Goal: Task Accomplishment & Management: Use online tool/utility

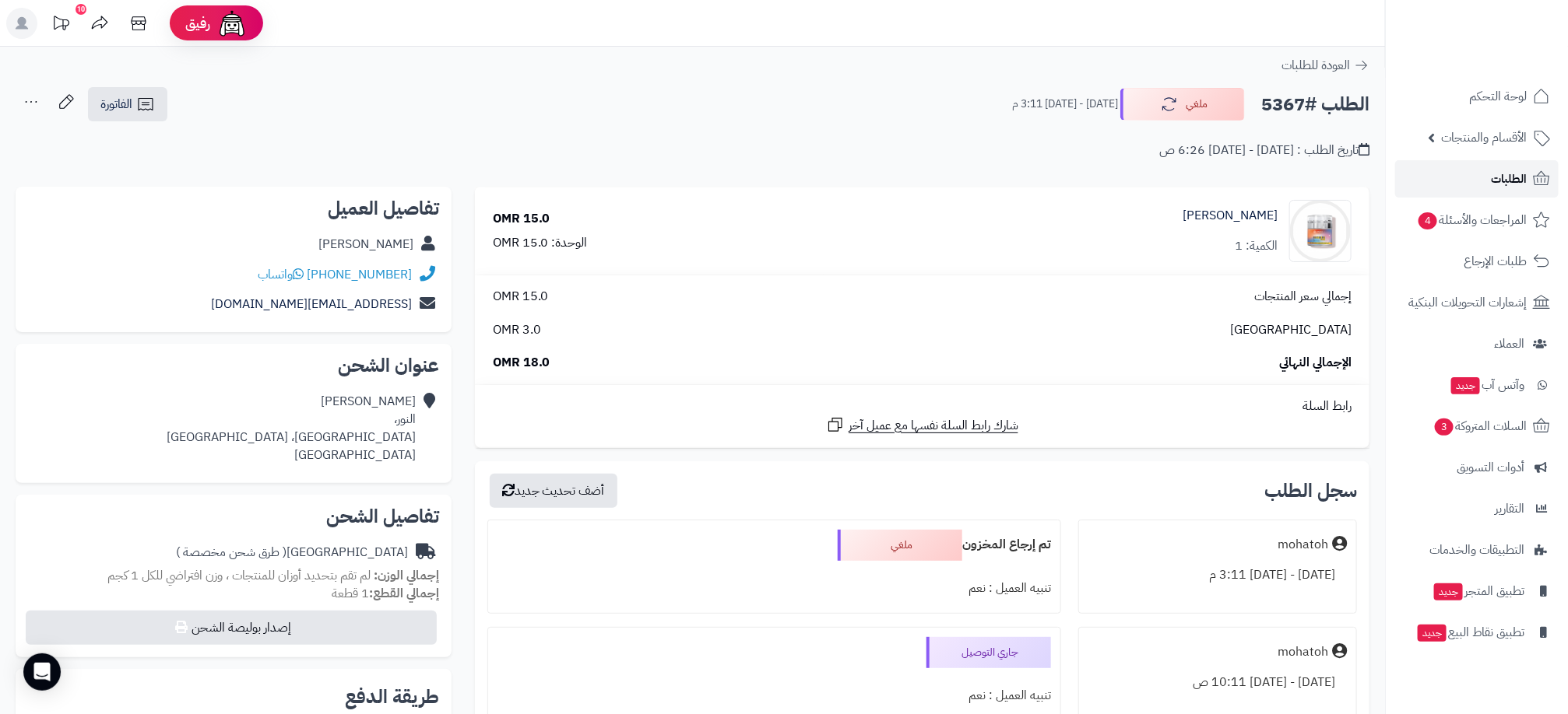
click at [1488, 171] on link "الطلبات" at bounding box center [1476, 178] width 164 height 37
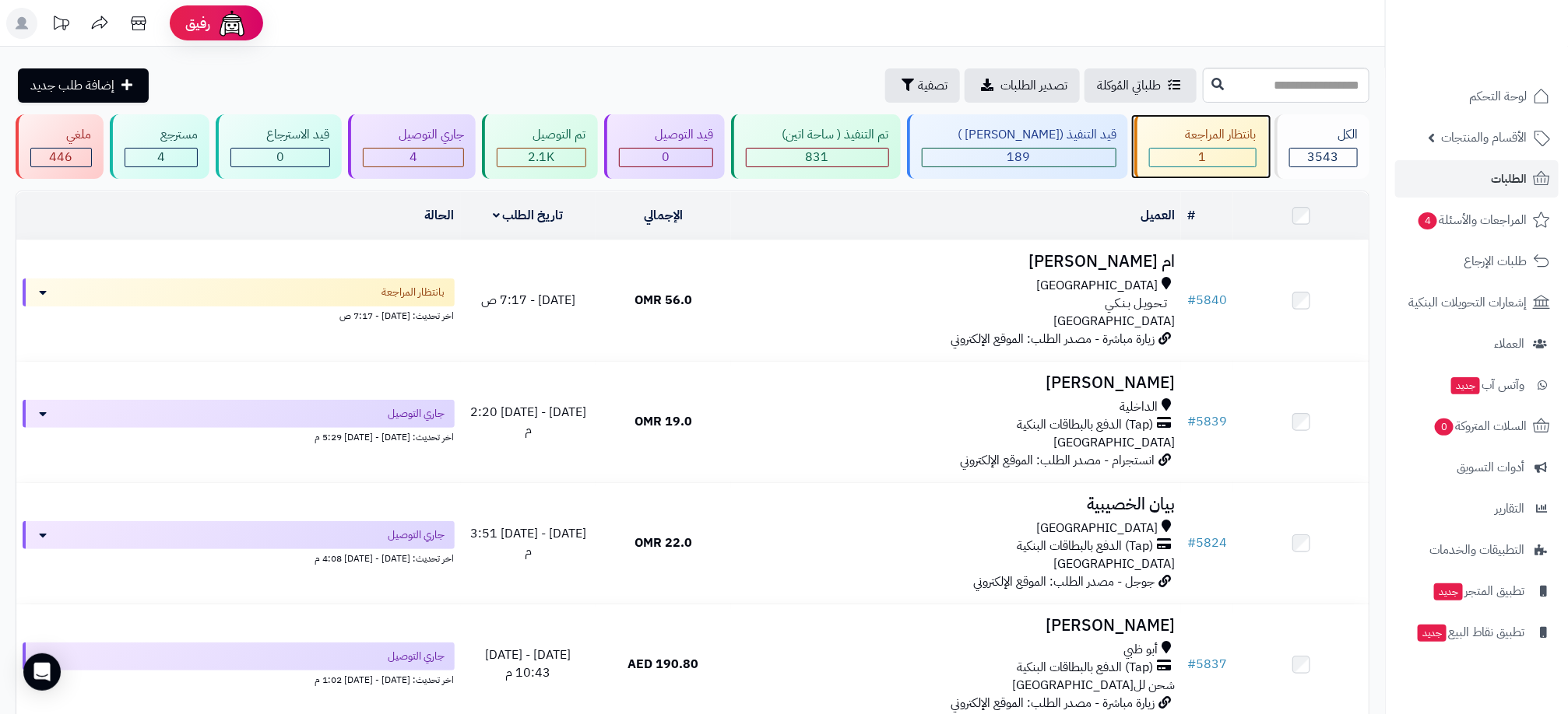
click at [1217, 140] on div "بانتظار المراجعة" at bounding box center [1203, 134] width 108 height 18
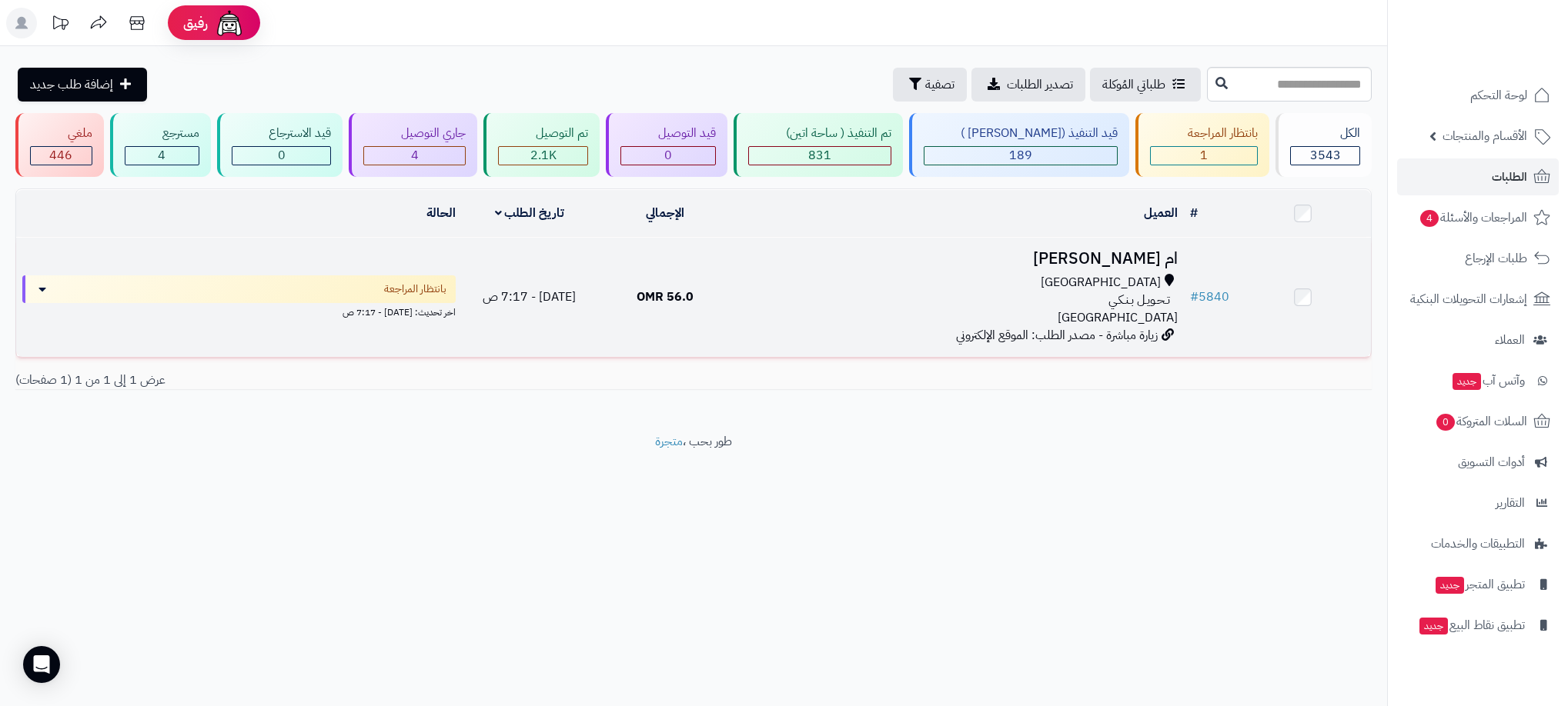
click at [820, 310] on div "[GEOGRAPHIC_DATA] تـحـويـل بـنـكـي [GEOGRAPHIC_DATA]" at bounding box center [958, 300] width 439 height 53
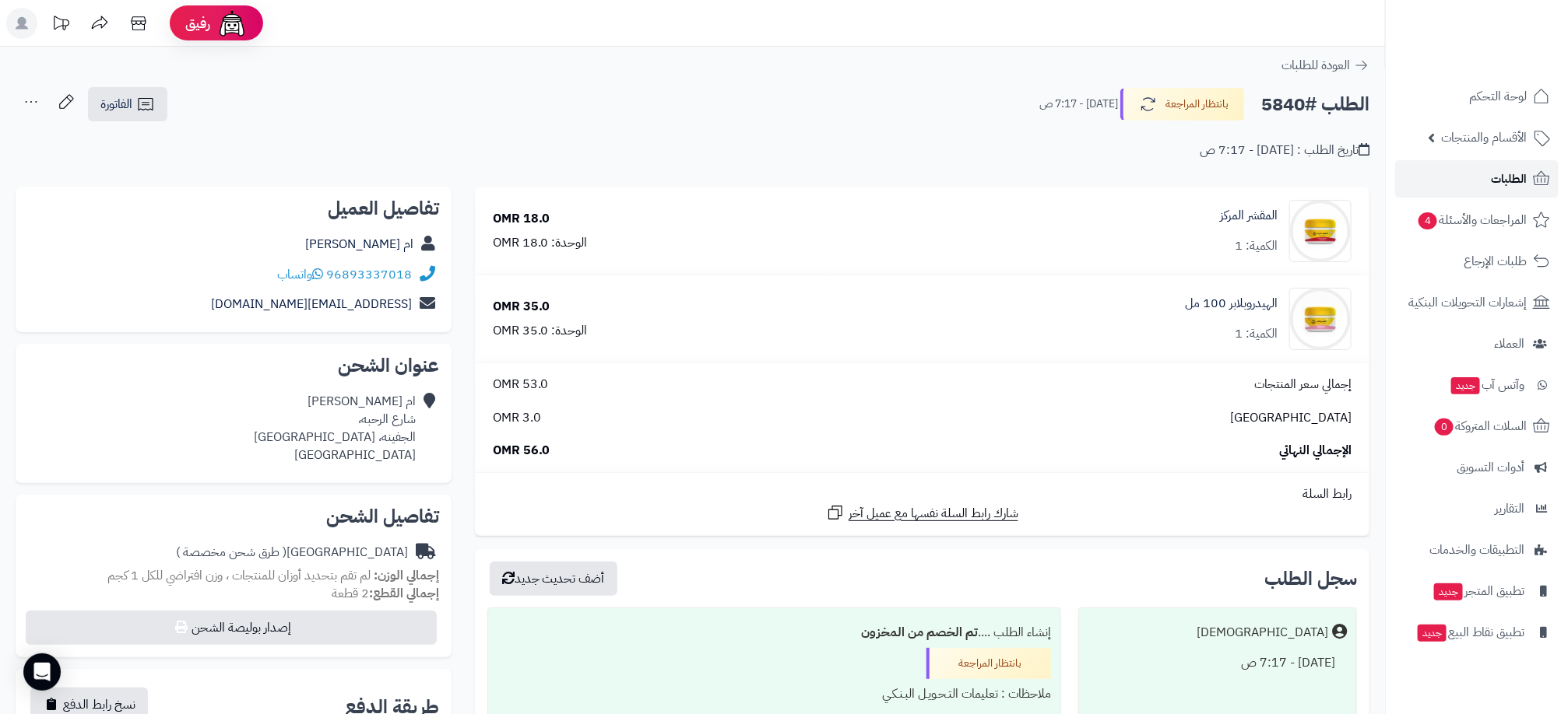
click at [1450, 178] on link "الطلبات" at bounding box center [1476, 178] width 164 height 37
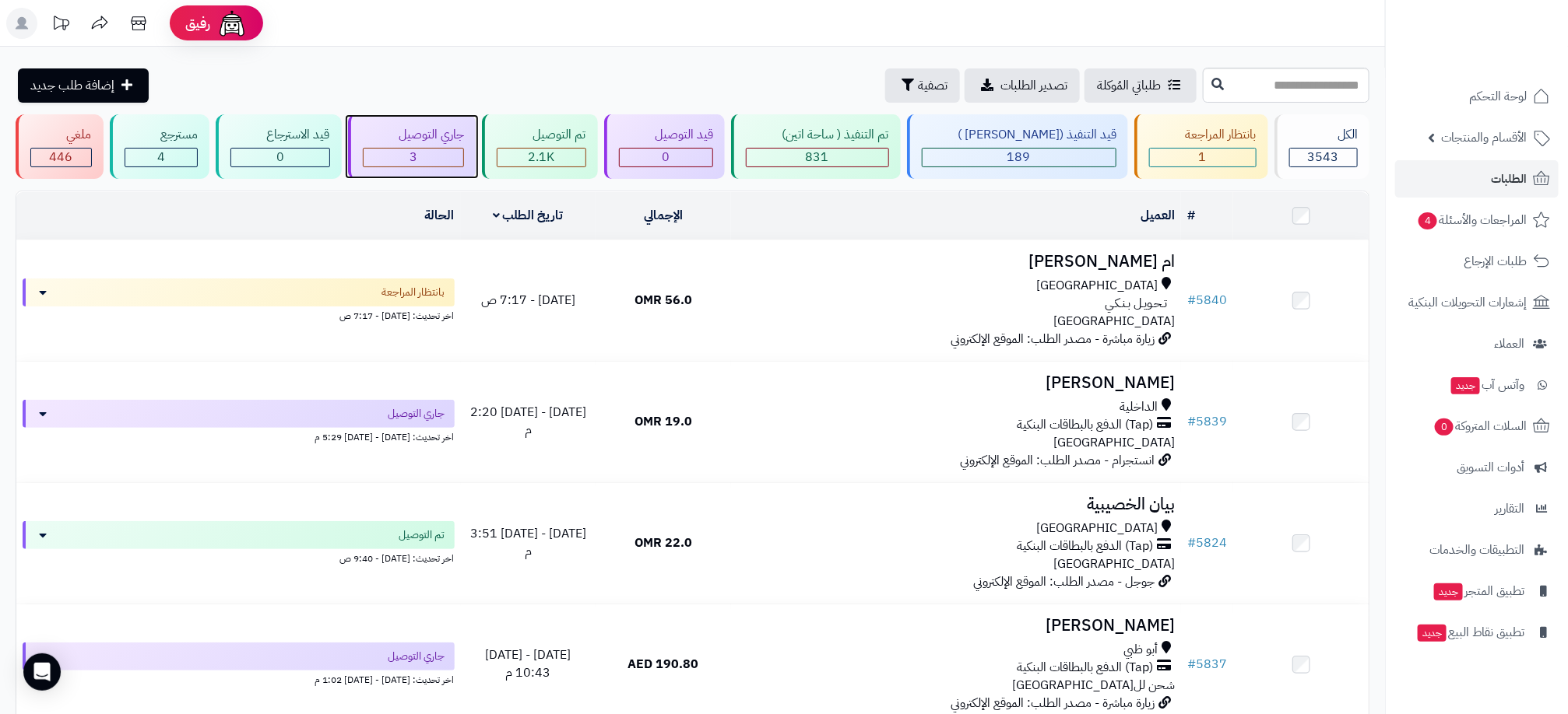
click at [464, 157] on div "3" at bounding box center [414, 157] width 100 height 18
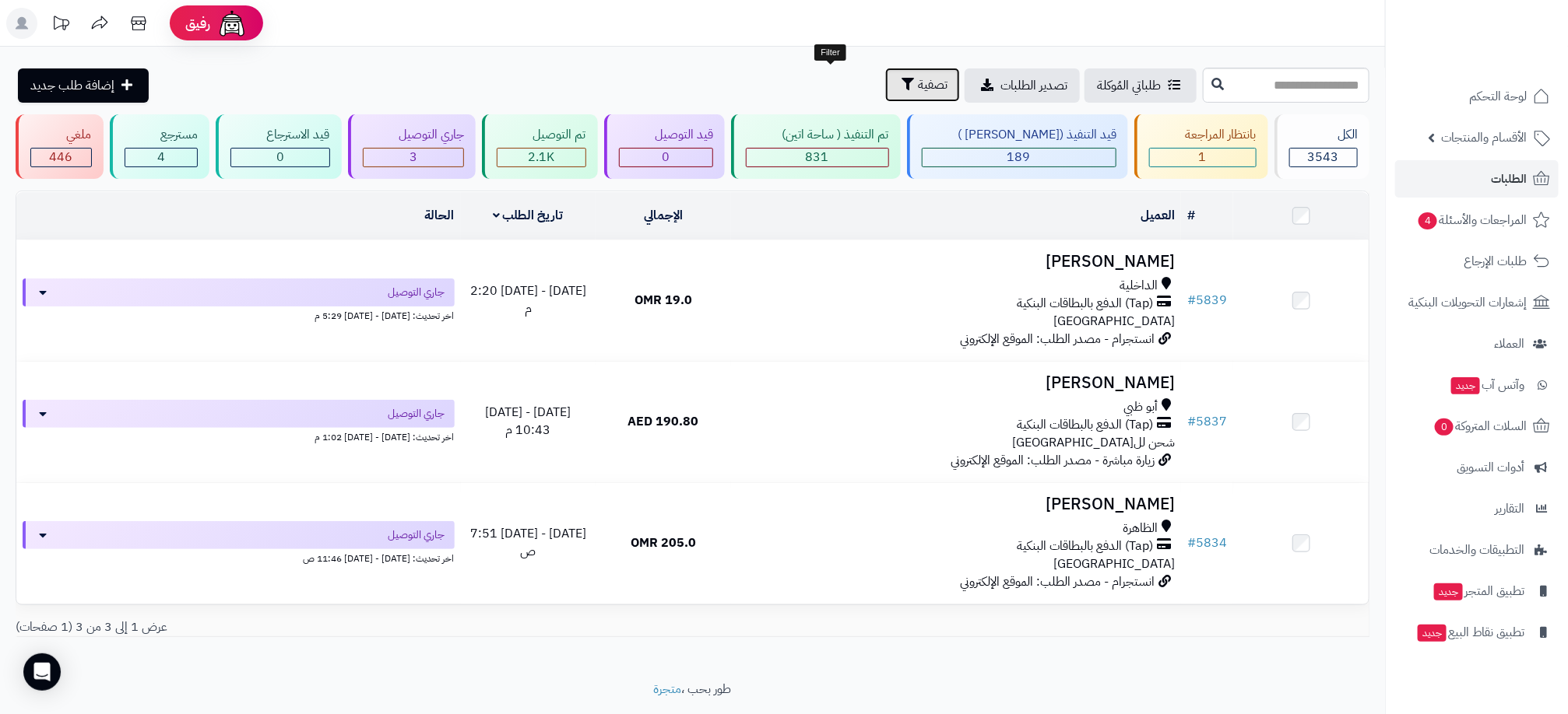
click at [885, 95] on button "تصفية" at bounding box center [922, 85] width 75 height 34
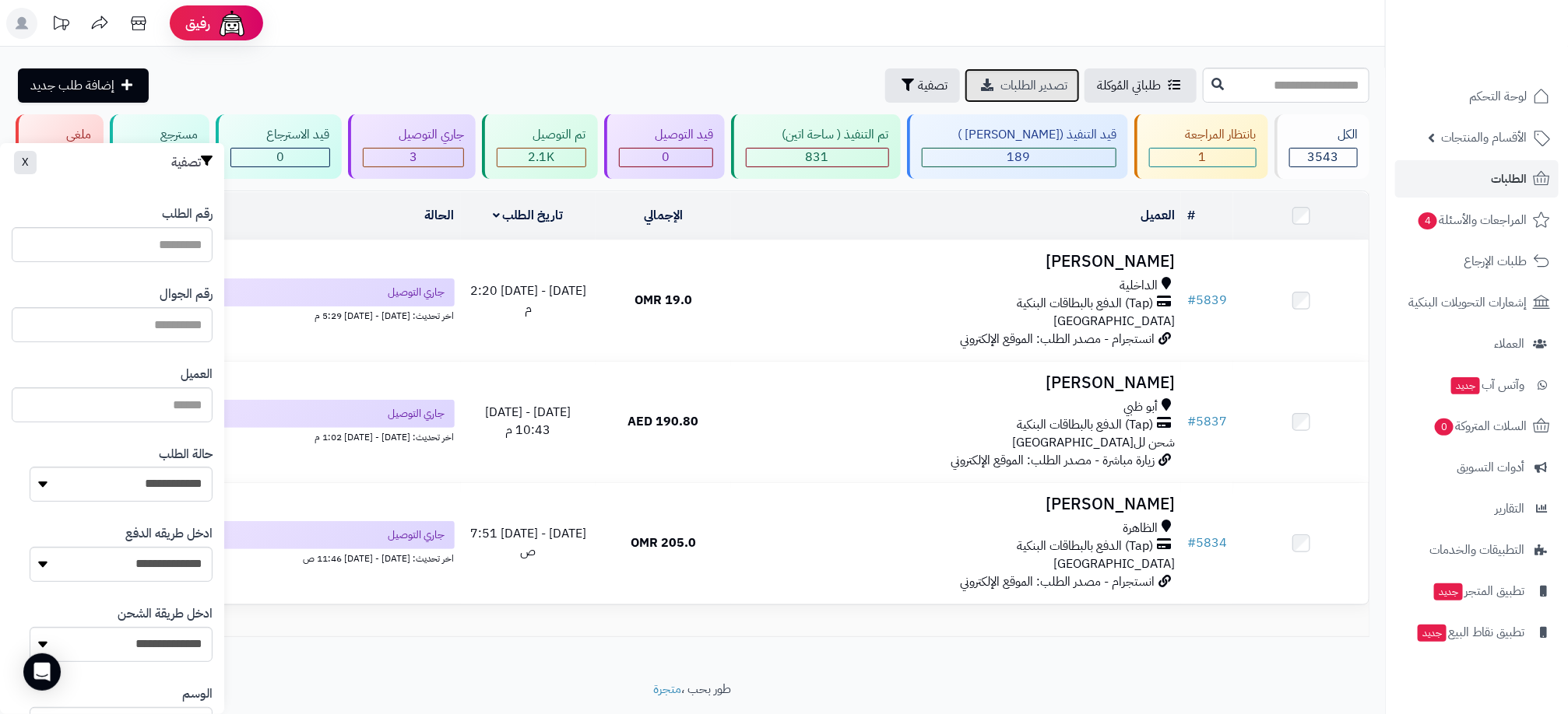
click at [980, 91] on icon at bounding box center [986, 84] width 12 height 12
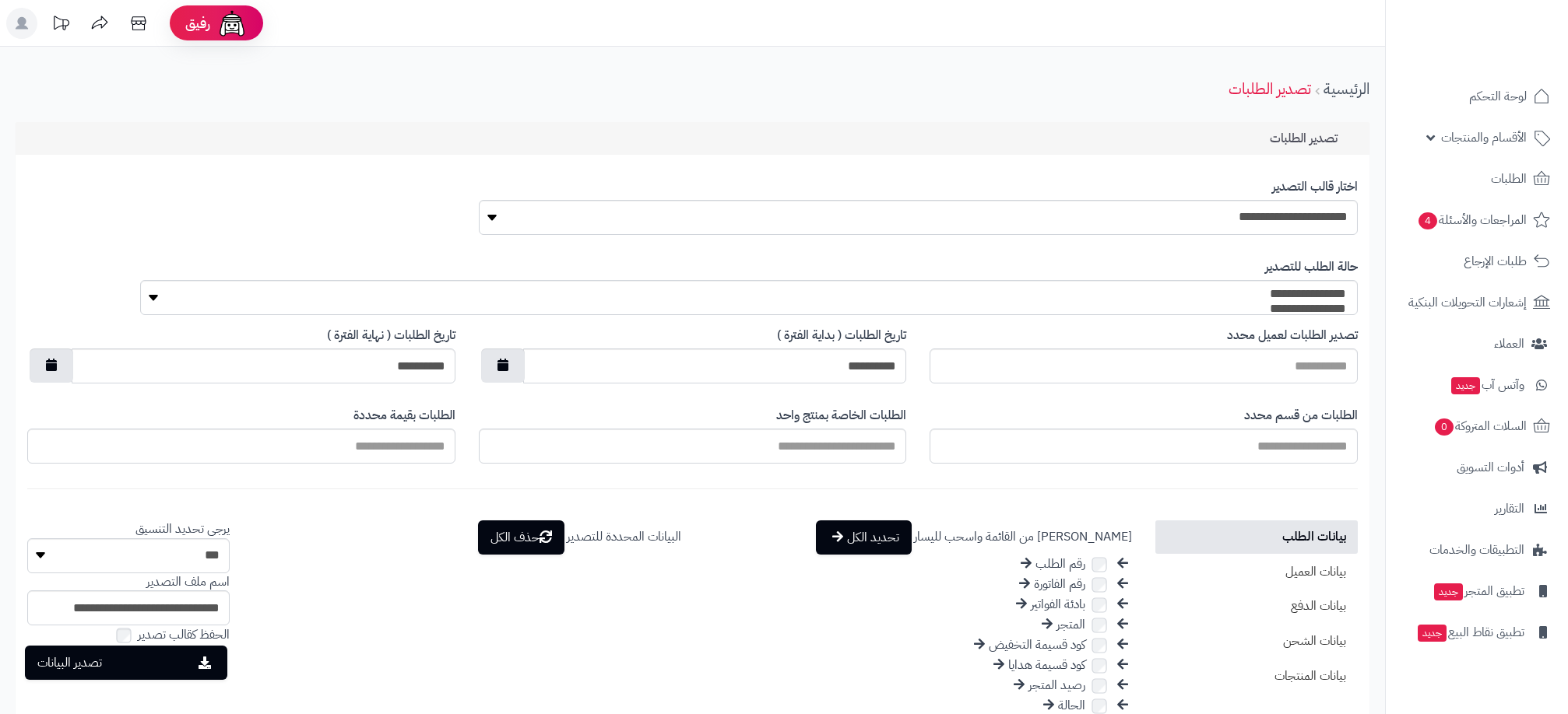
select select
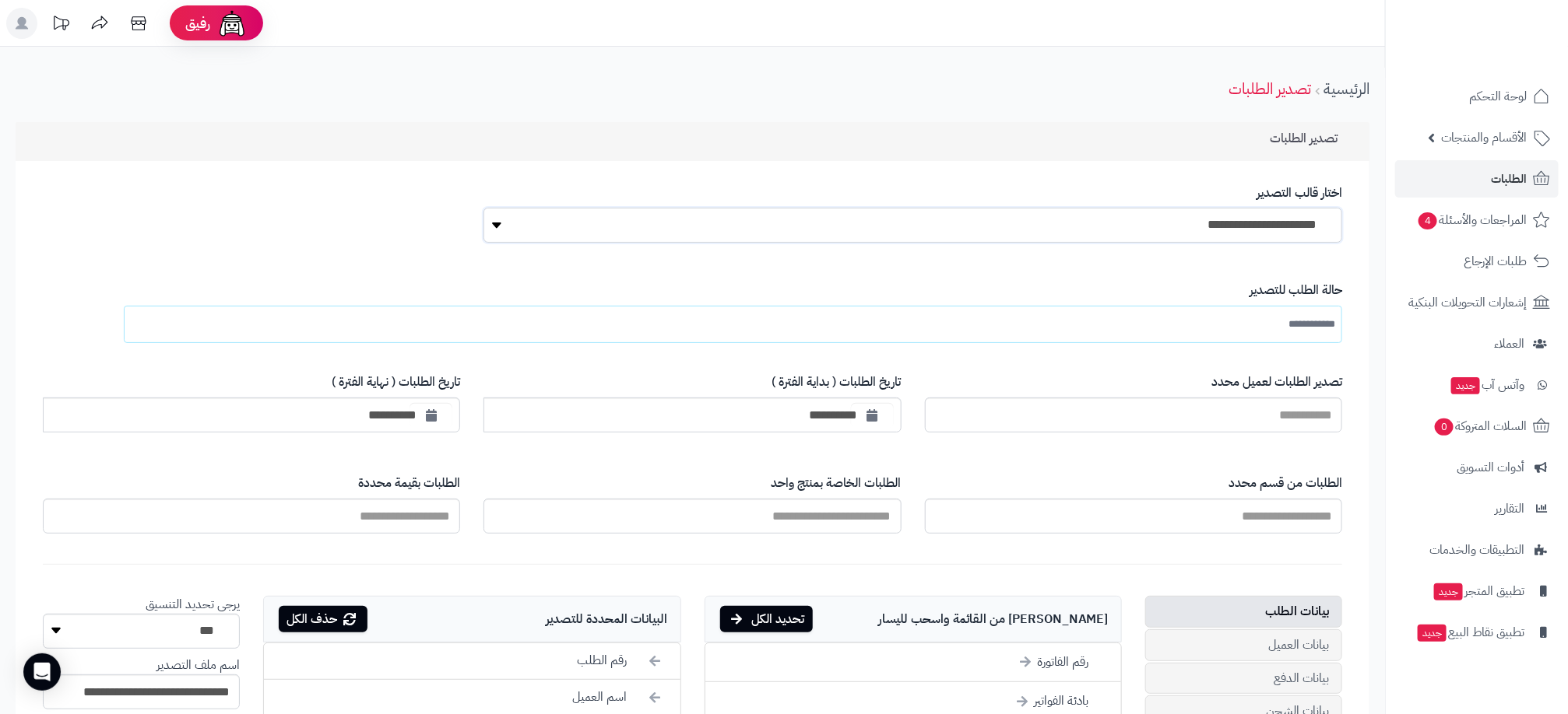
click at [1134, 227] on select "**********" at bounding box center [912, 225] width 858 height 35
click at [1219, 332] on ul at bounding box center [732, 323] width 1218 height 37
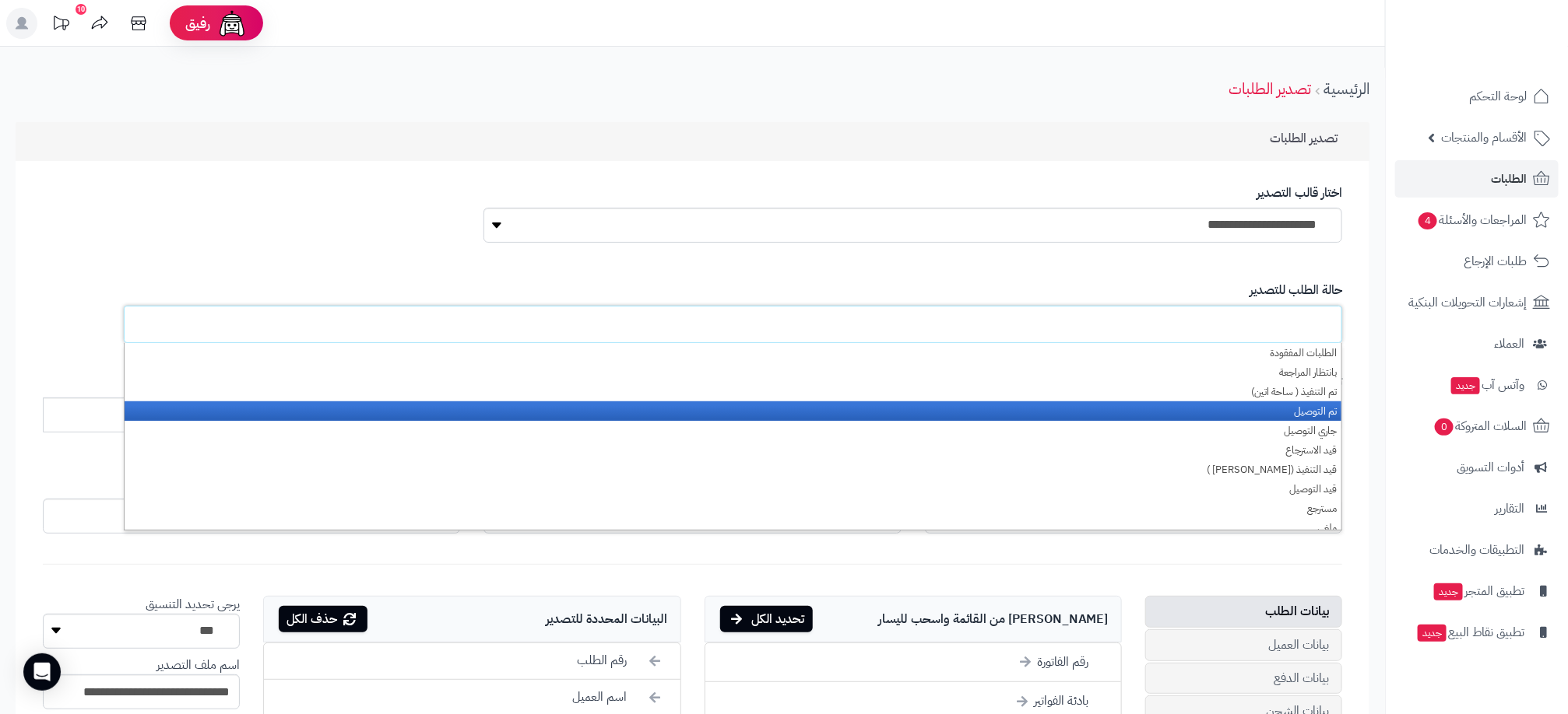
scroll to position [8, 0]
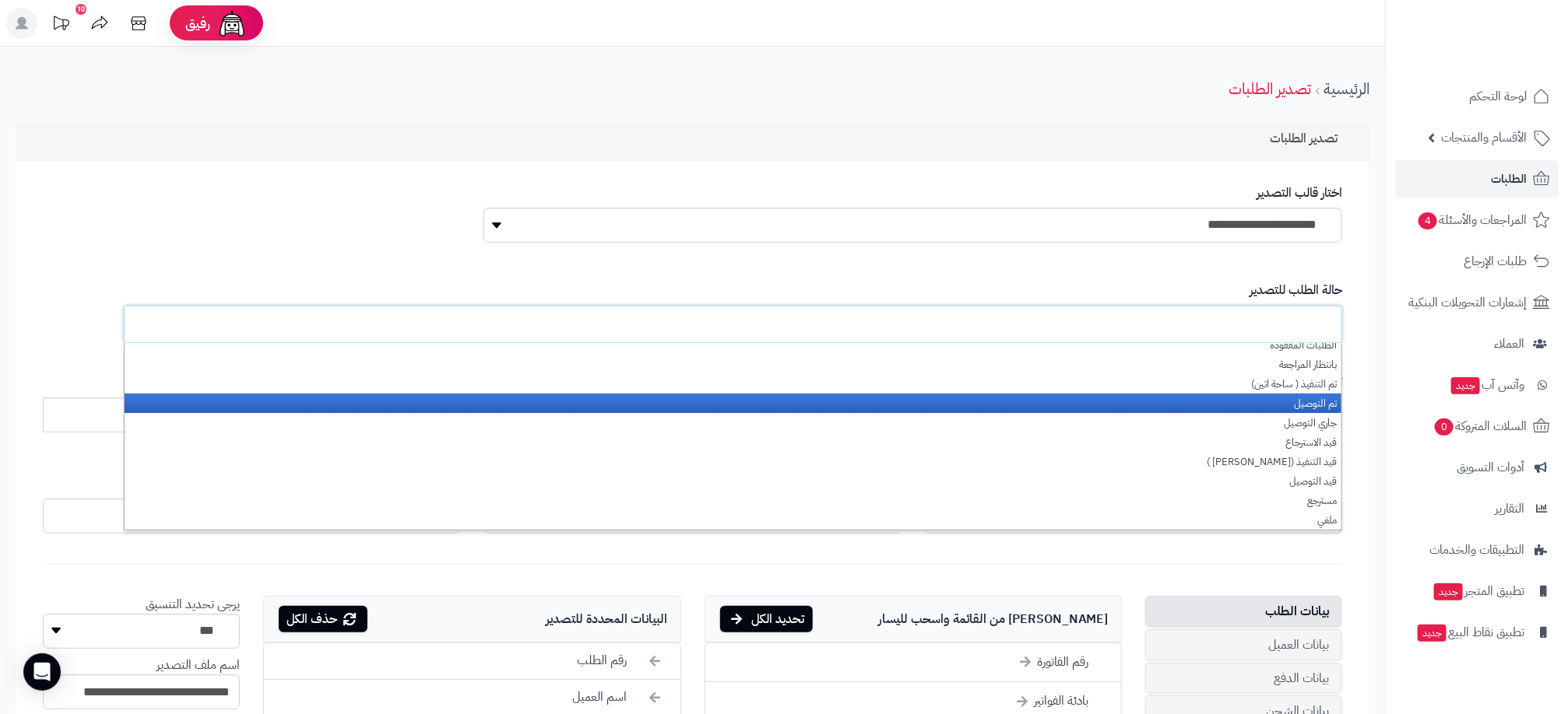
click at [1292, 409] on li "تم التوصيل" at bounding box center [733, 403] width 1217 height 20
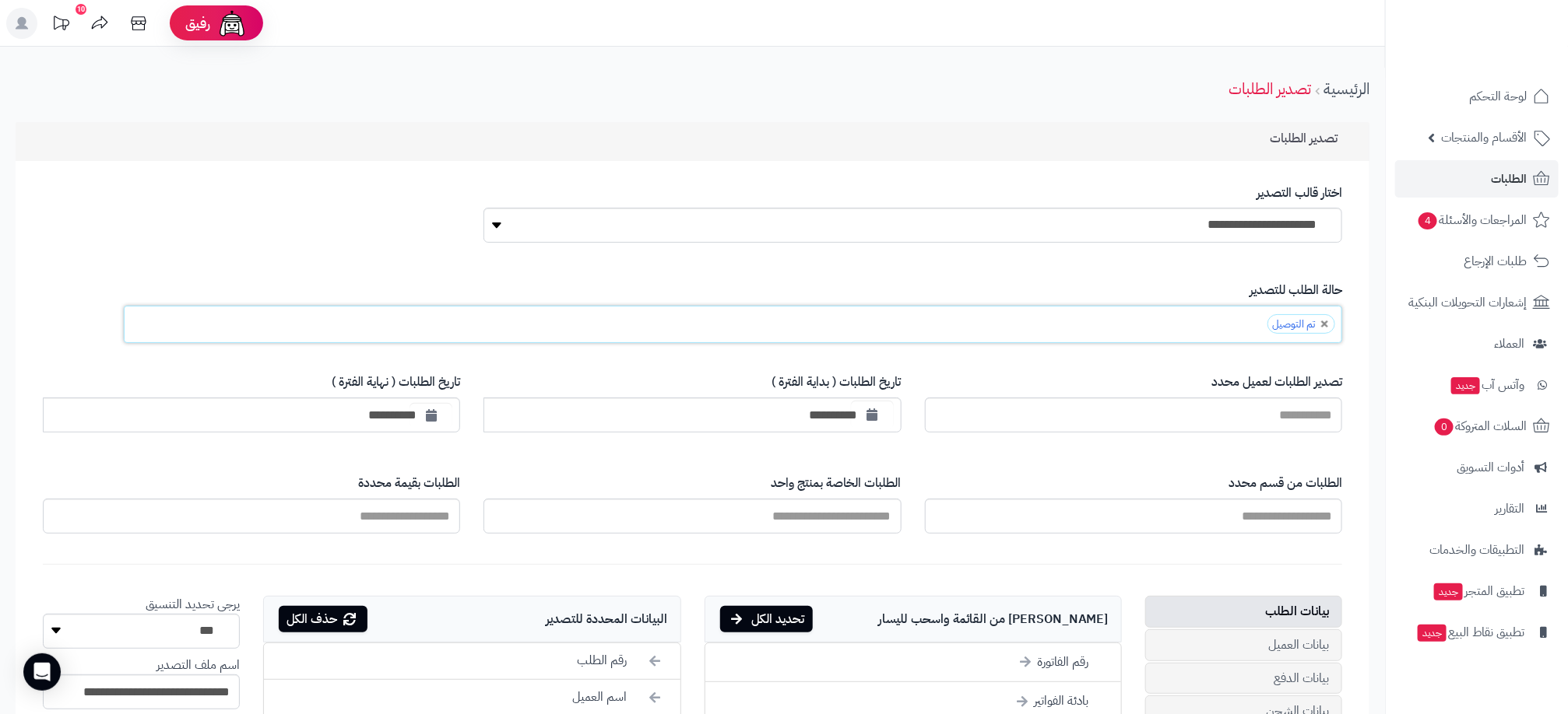
click at [851, 415] on button "button" at bounding box center [872, 415] width 43 height 28
click at [895, 448] on th "›" at bounding box center [899, 449] width 27 height 24
click at [1060, 453] on th "‹" at bounding box center [1060, 449] width 27 height 24
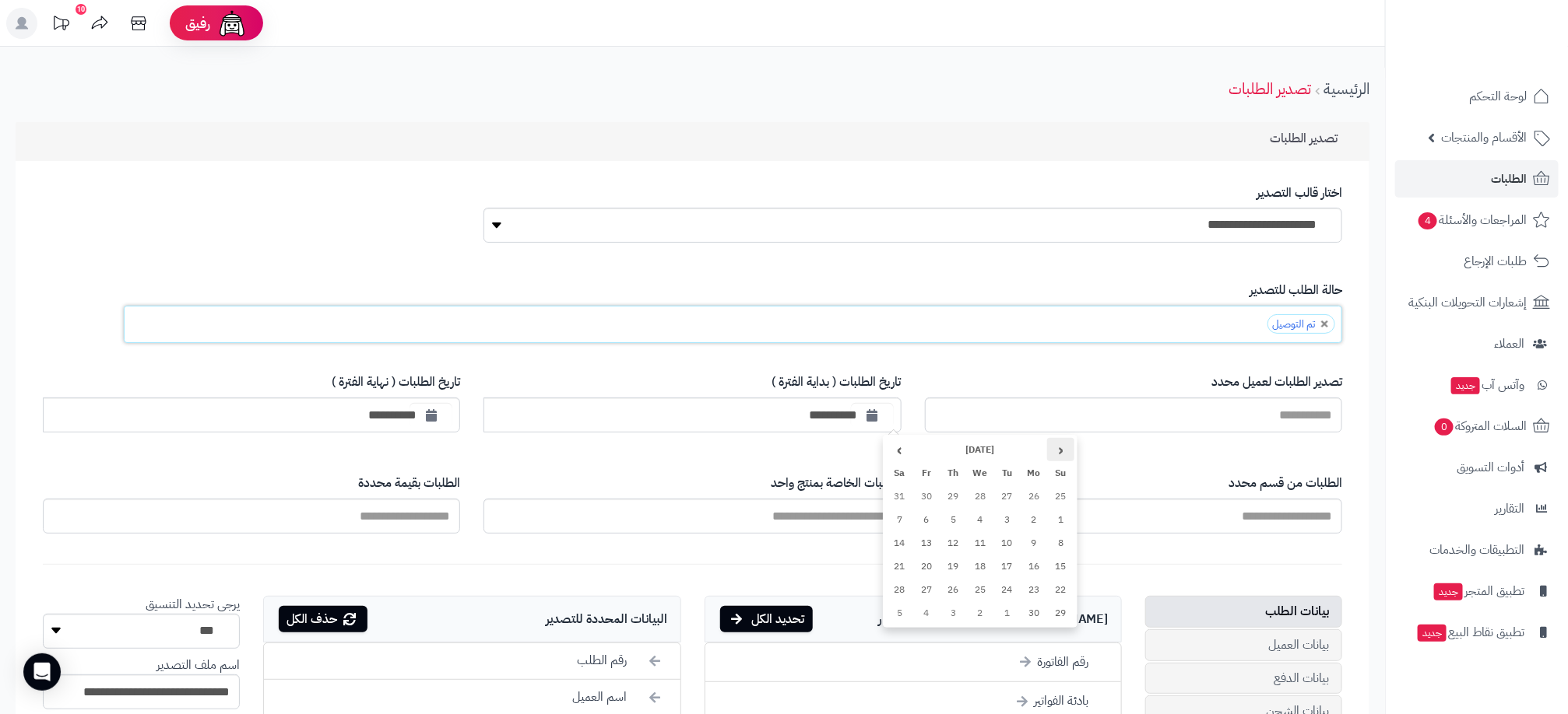
click at [1060, 453] on th "‹" at bounding box center [1060, 449] width 27 height 24
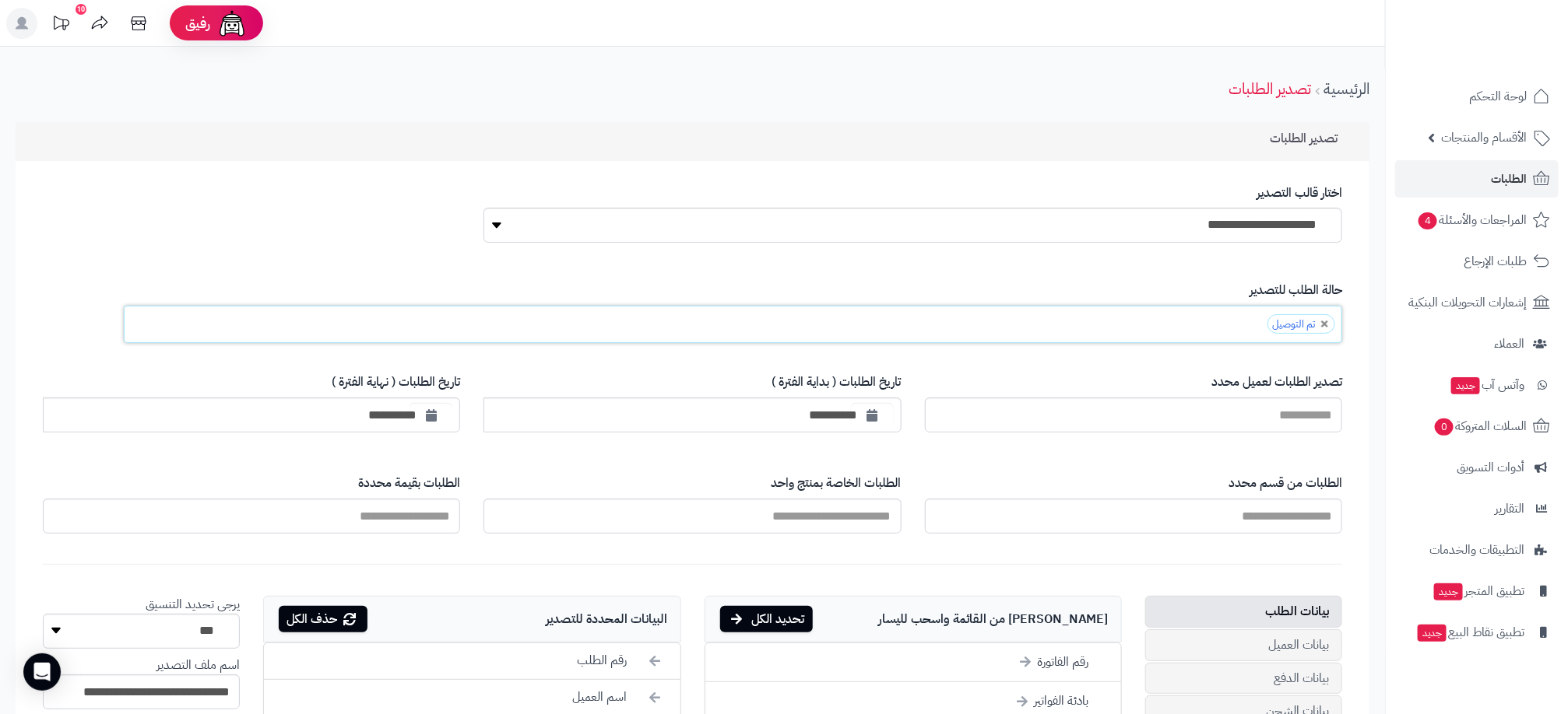
click at [1013, 367] on div "تصدير الطلبات لعميل محدد" at bounding box center [1133, 402] width 417 height 82
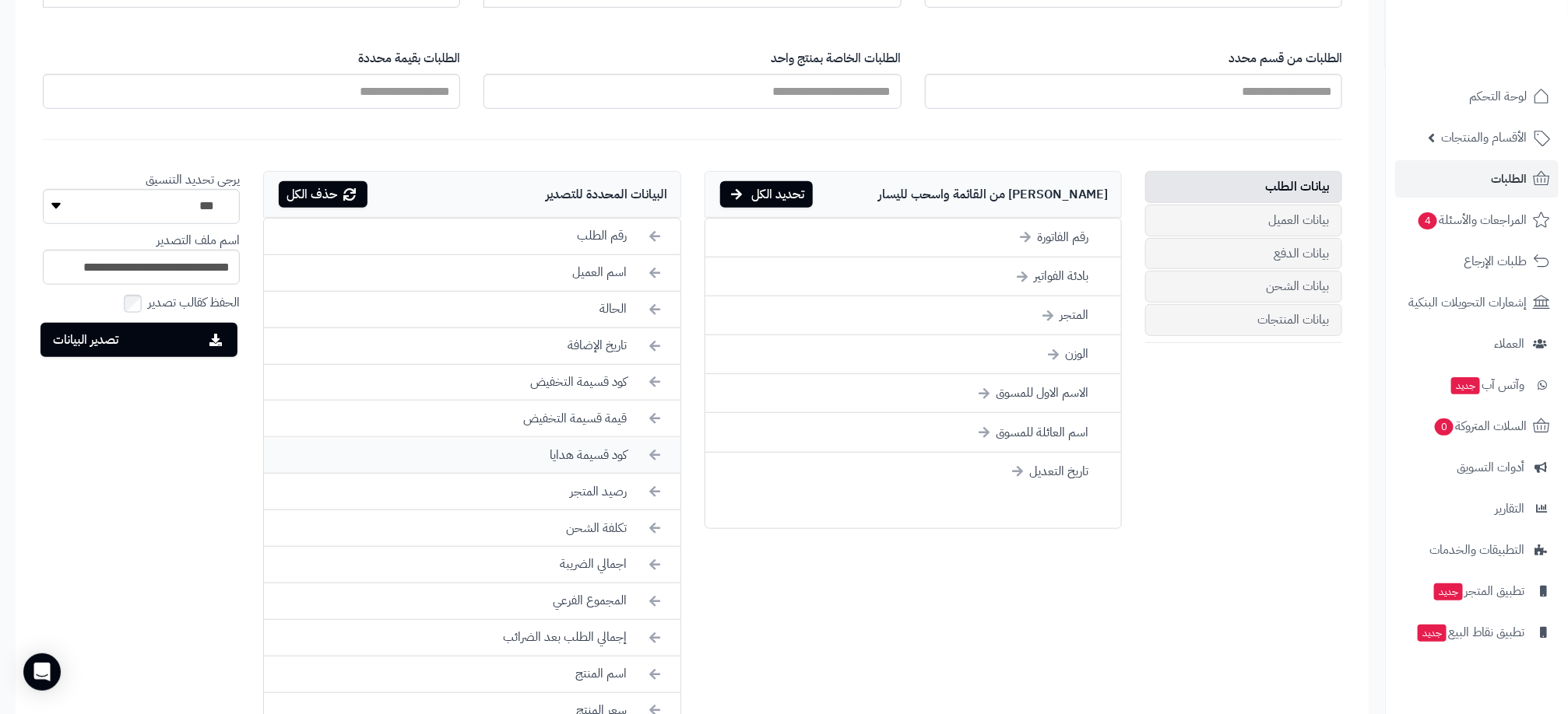
scroll to position [467, 0]
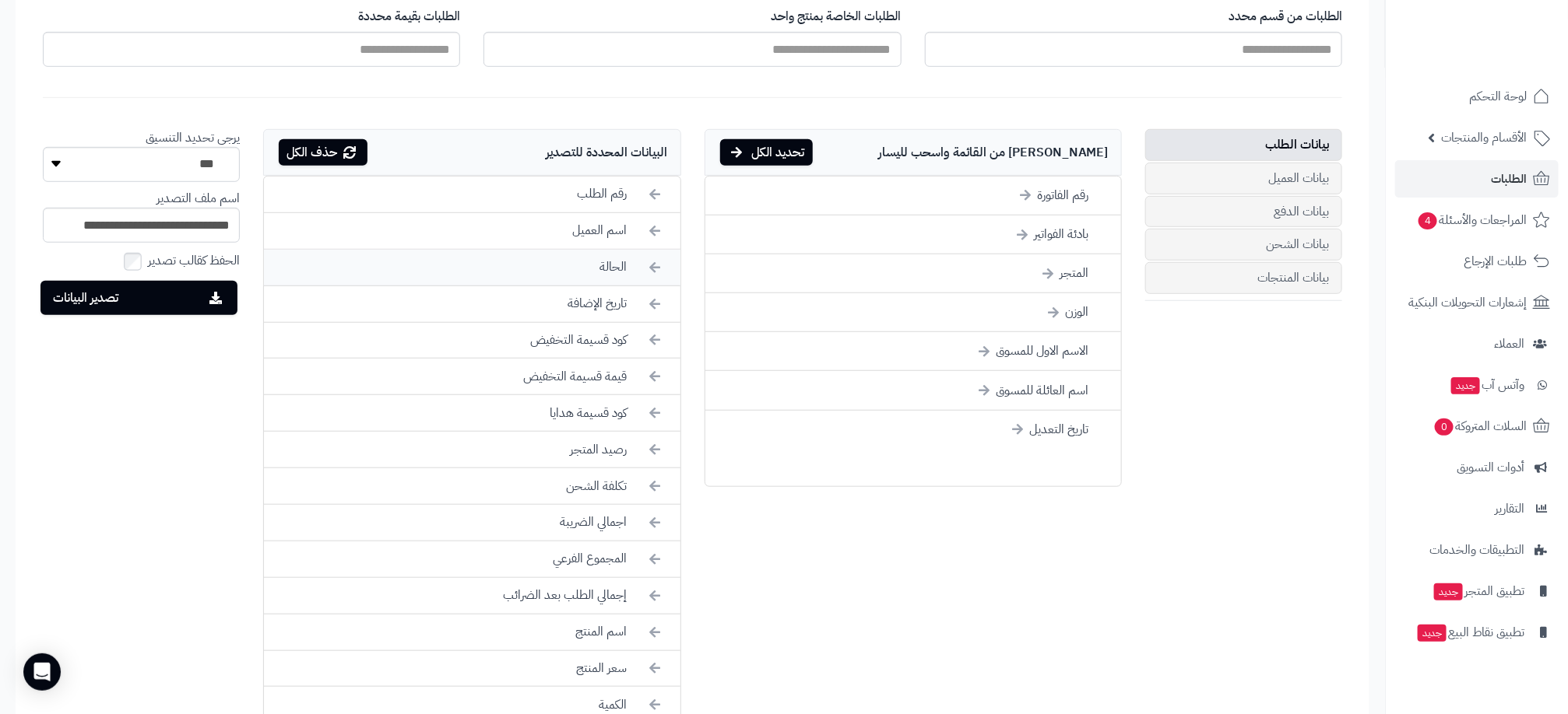
click at [589, 270] on icon at bounding box center [587, 268] width 12 height 17
click at [587, 300] on li "كود قسيمة التخفيض" at bounding box center [471, 305] width 415 height 37
click at [586, 313] on li "قيمة قسيمة التخفيض" at bounding box center [471, 305] width 415 height 37
click at [586, 318] on li "كود قسيمة هدايا" at bounding box center [471, 305] width 415 height 37
click at [586, 318] on li "رصيد المتجر" at bounding box center [471, 305] width 415 height 37
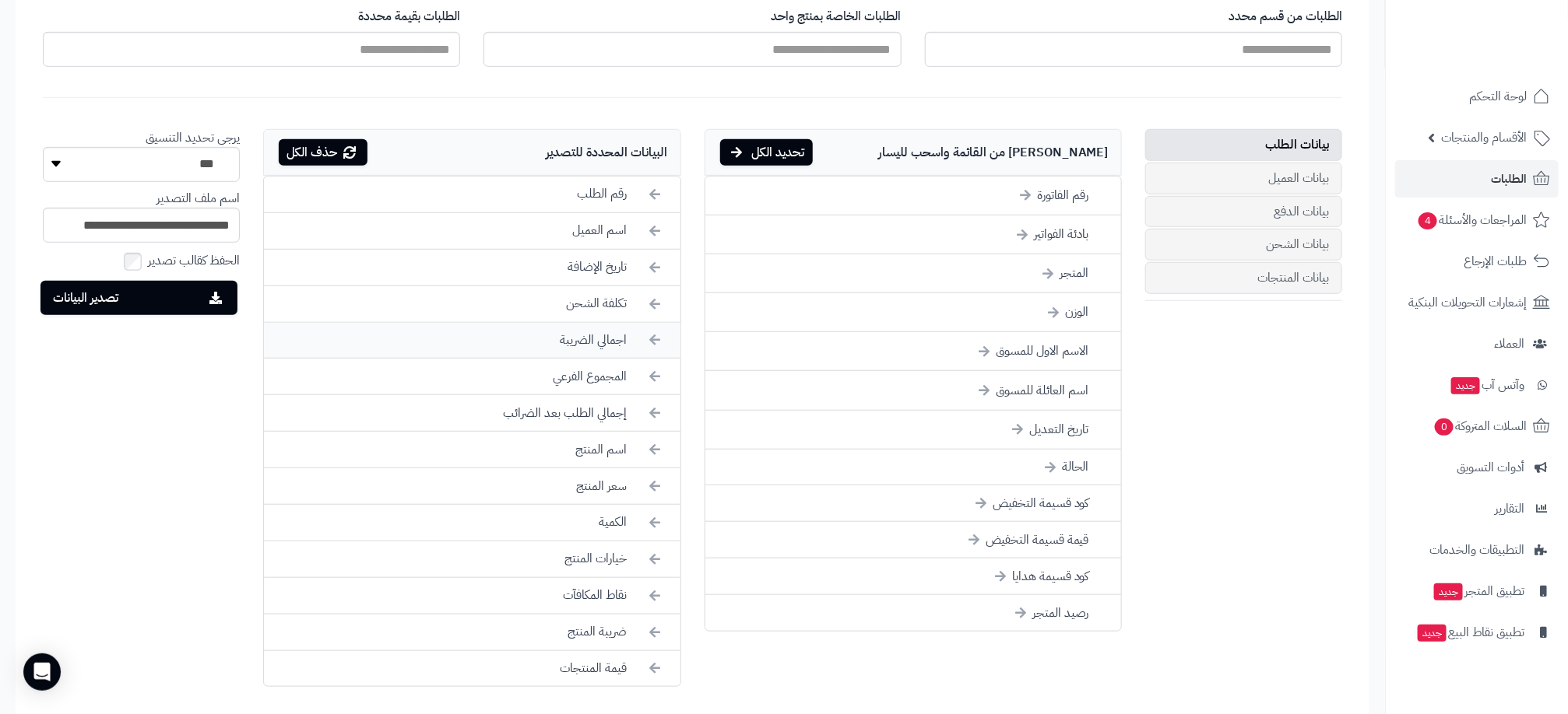
click at [590, 341] on li "اجمالي الضريبة" at bounding box center [471, 340] width 415 height 37
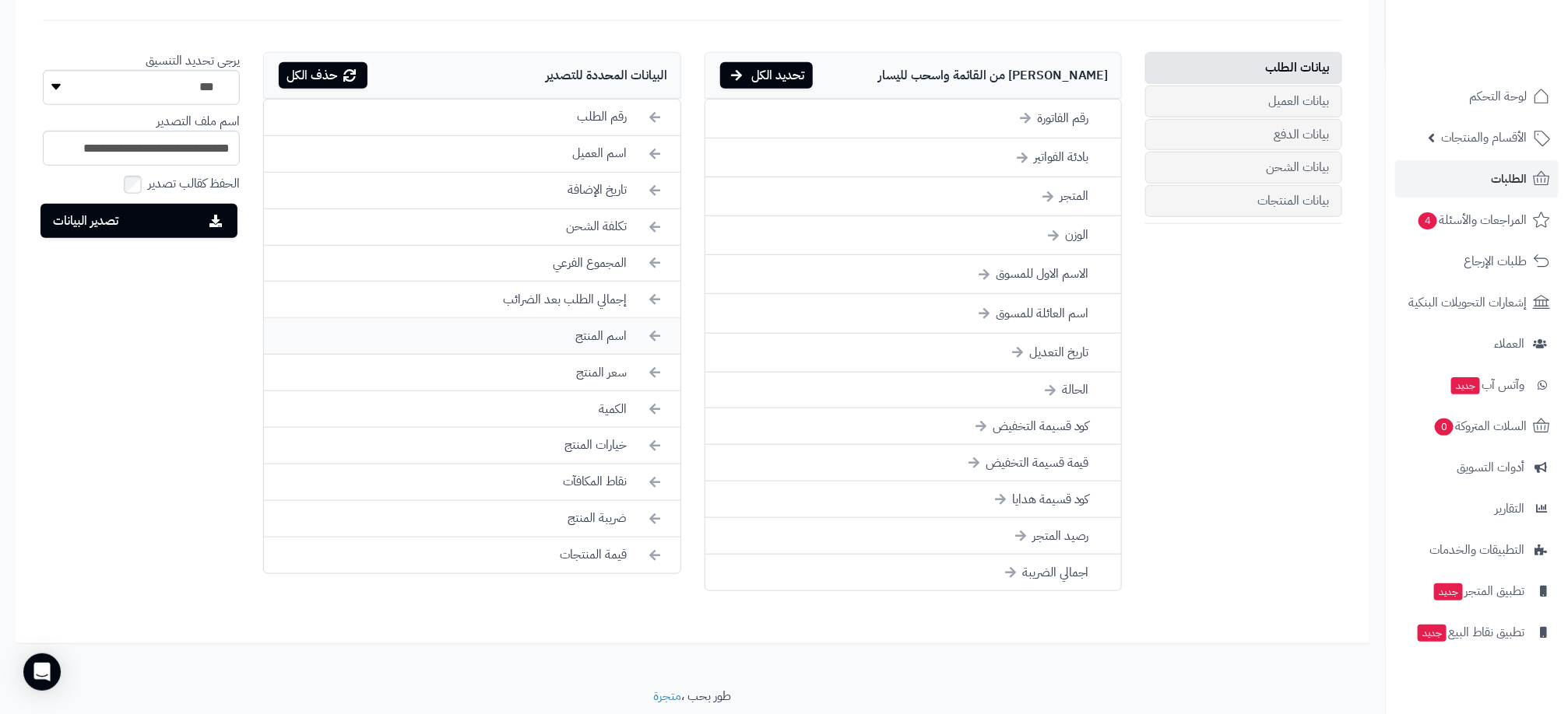
scroll to position [583, 0]
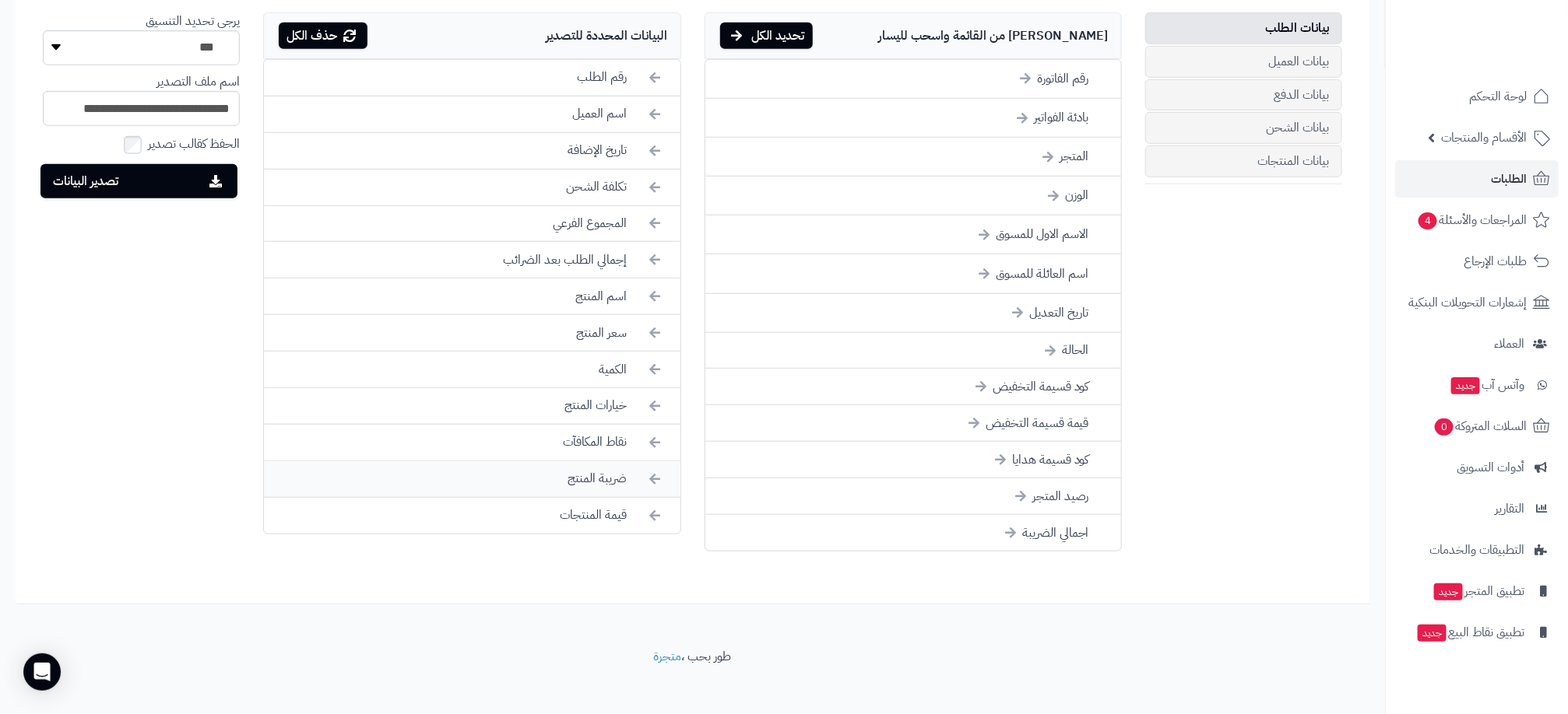
click at [603, 488] on li "ضريبة المنتج" at bounding box center [471, 479] width 415 height 37
click at [610, 454] on li "نقاط المكافآت" at bounding box center [471, 443] width 415 height 37
click at [612, 420] on li "خيارات المنتج" at bounding box center [471, 406] width 415 height 37
click at [133, 187] on button "تصدير البيانات" at bounding box center [139, 181] width 197 height 34
click at [531, 581] on form "**********" at bounding box center [693, 131] width 1330 height 921
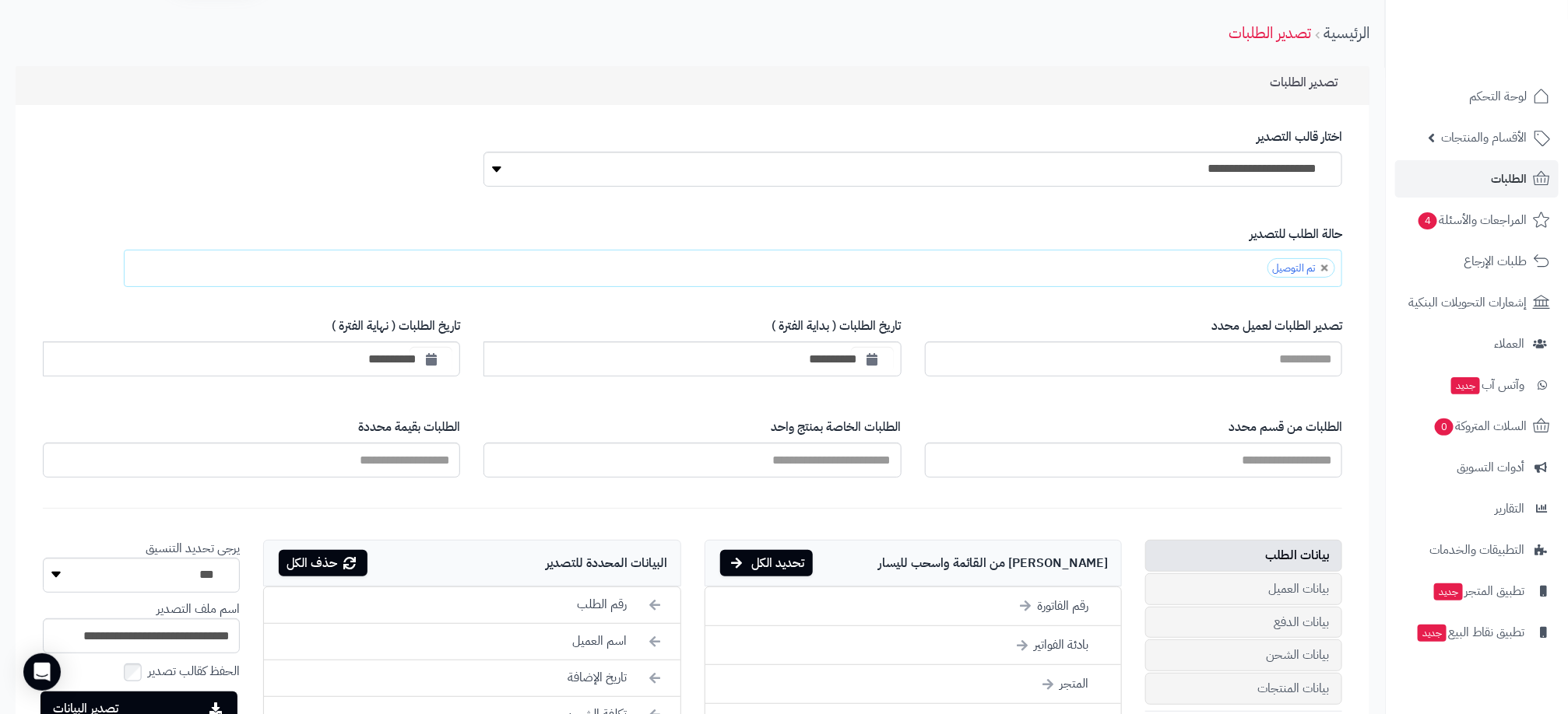
scroll to position [0, 0]
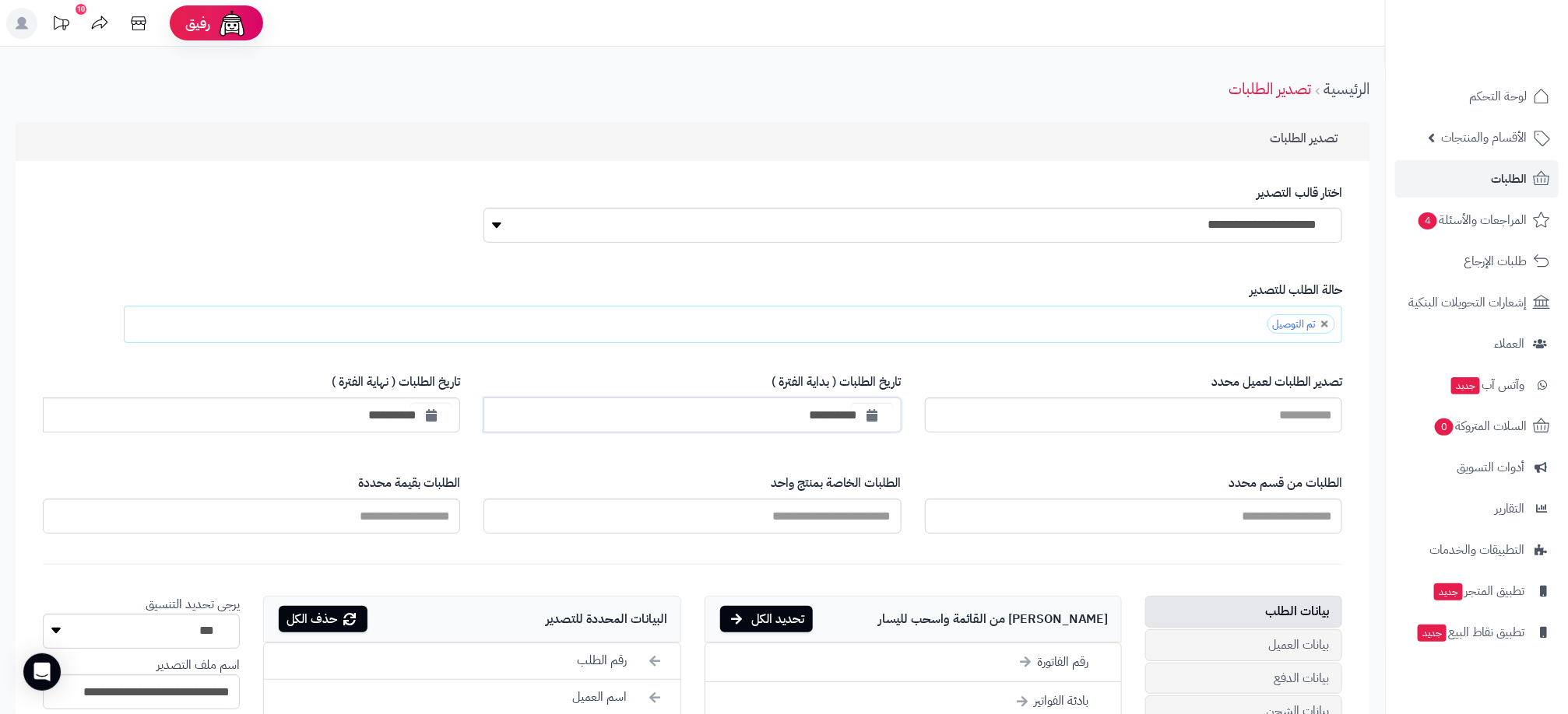
click at [824, 416] on input "**********" at bounding box center [692, 414] width 417 height 35
click at [874, 411] on icon "button" at bounding box center [872, 414] width 11 height 12
click at [978, 497] on td "1" at bounding box center [980, 496] width 27 height 24
type input "**********"
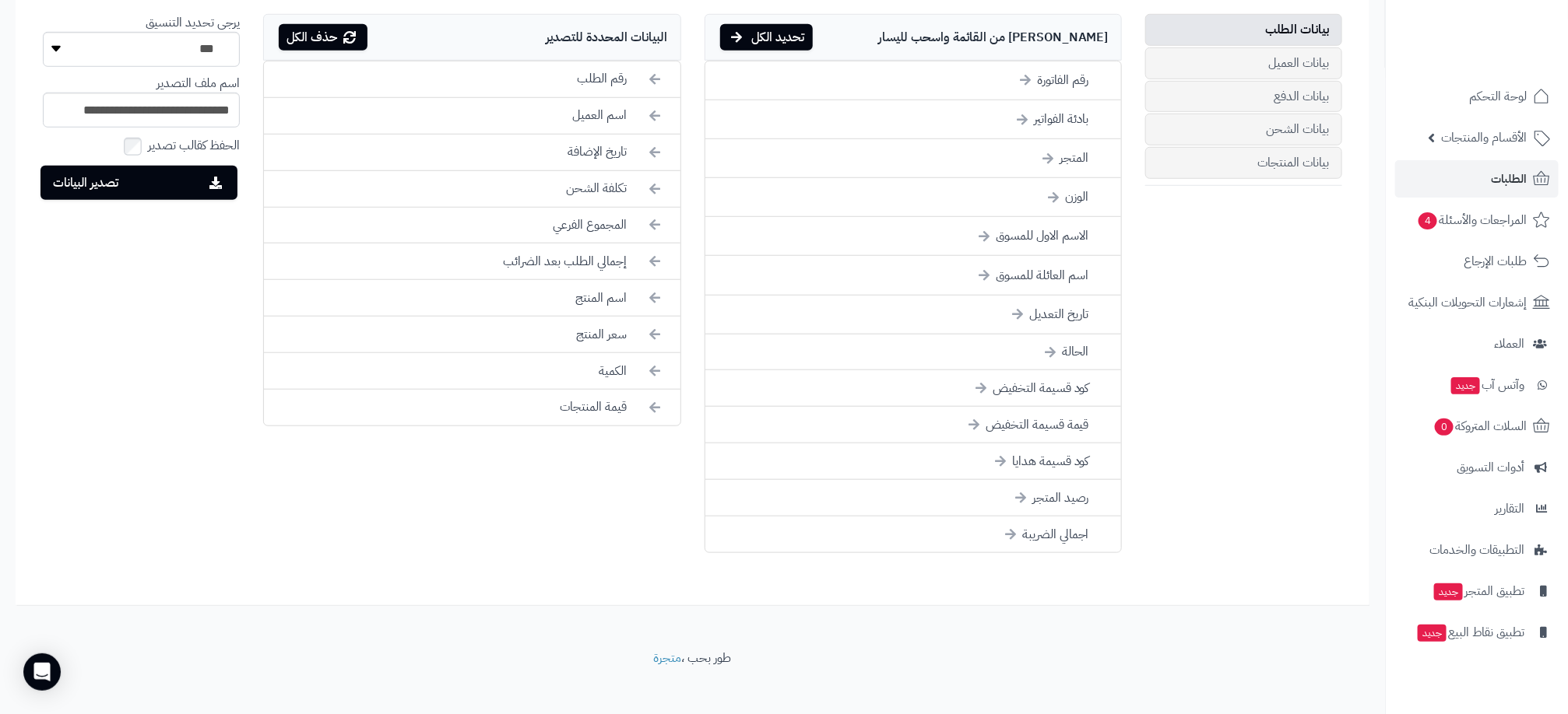
scroll to position [583, 0]
click at [175, 185] on button "تصدير البيانات" at bounding box center [139, 181] width 197 height 34
drag, startPoint x: 870, startPoint y: 684, endPoint x: 855, endPoint y: 700, distance: 21.9
click at [870, 684] on footer "طور بحب ، متجرة" at bounding box center [692, 687] width 1384 height 78
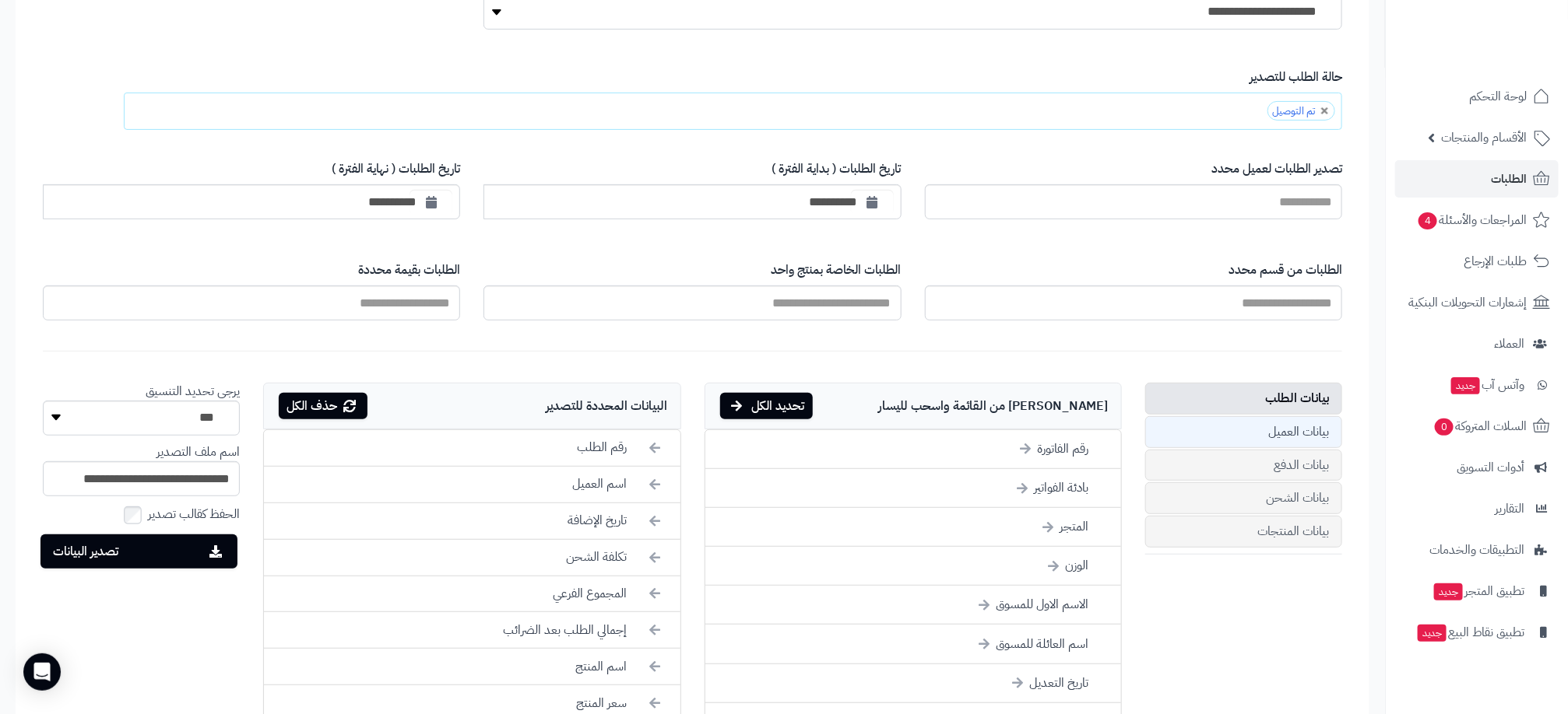
scroll to position [0, 0]
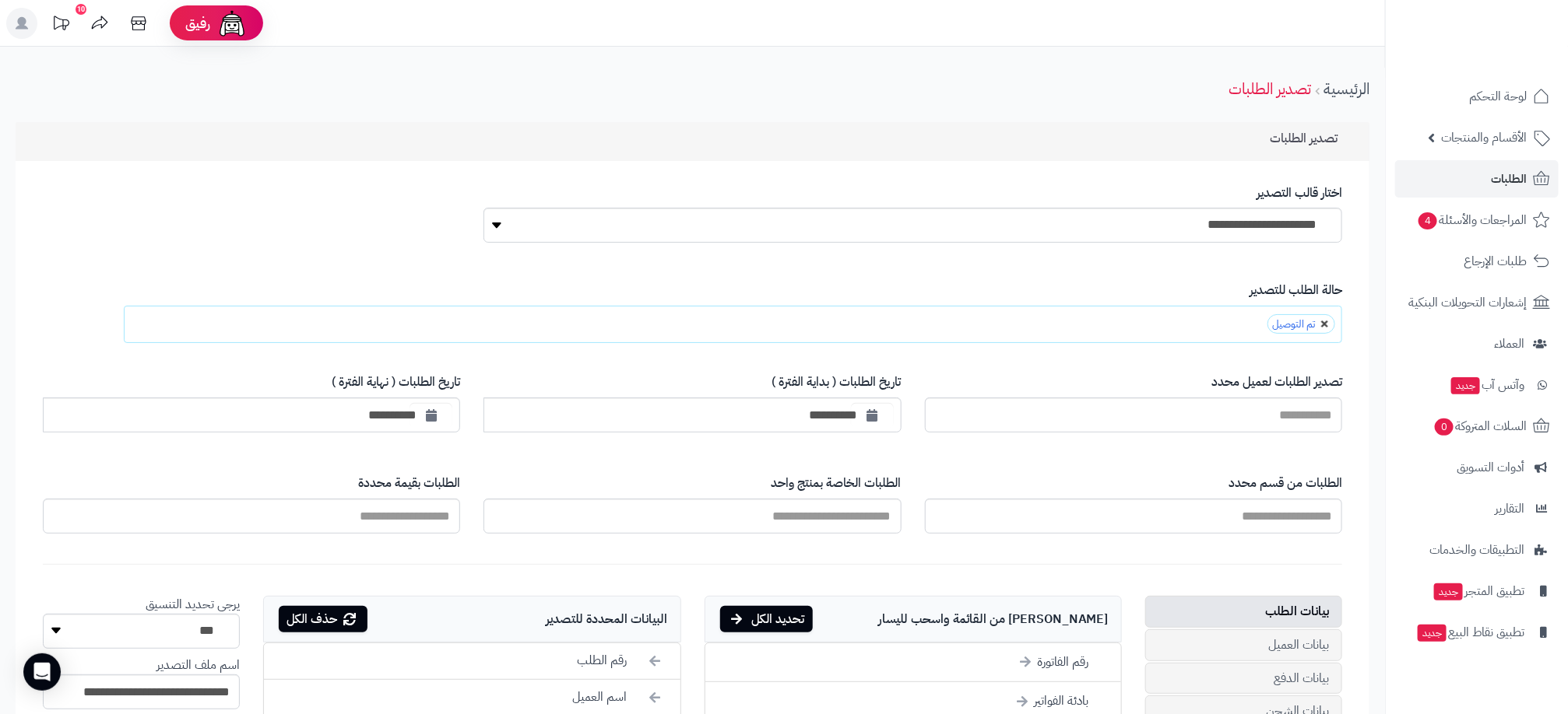
click at [1323, 324] on link at bounding box center [1325, 324] width 9 height 9
type input "**********"
click at [1318, 331] on input "text" at bounding box center [1297, 324] width 73 height 28
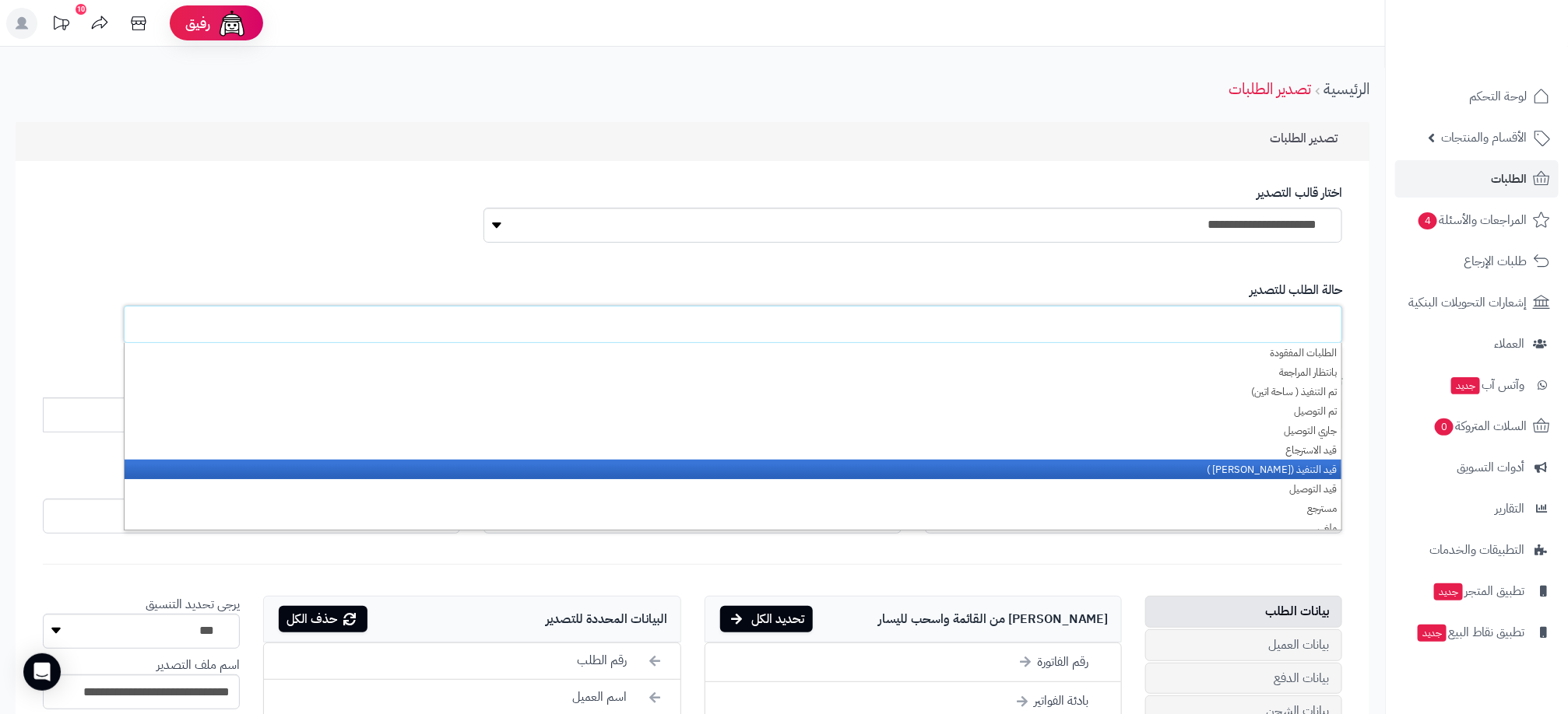
click at [1310, 474] on li "قيد التنفيذ ([PERSON_NAME] )" at bounding box center [733, 469] width 1217 height 20
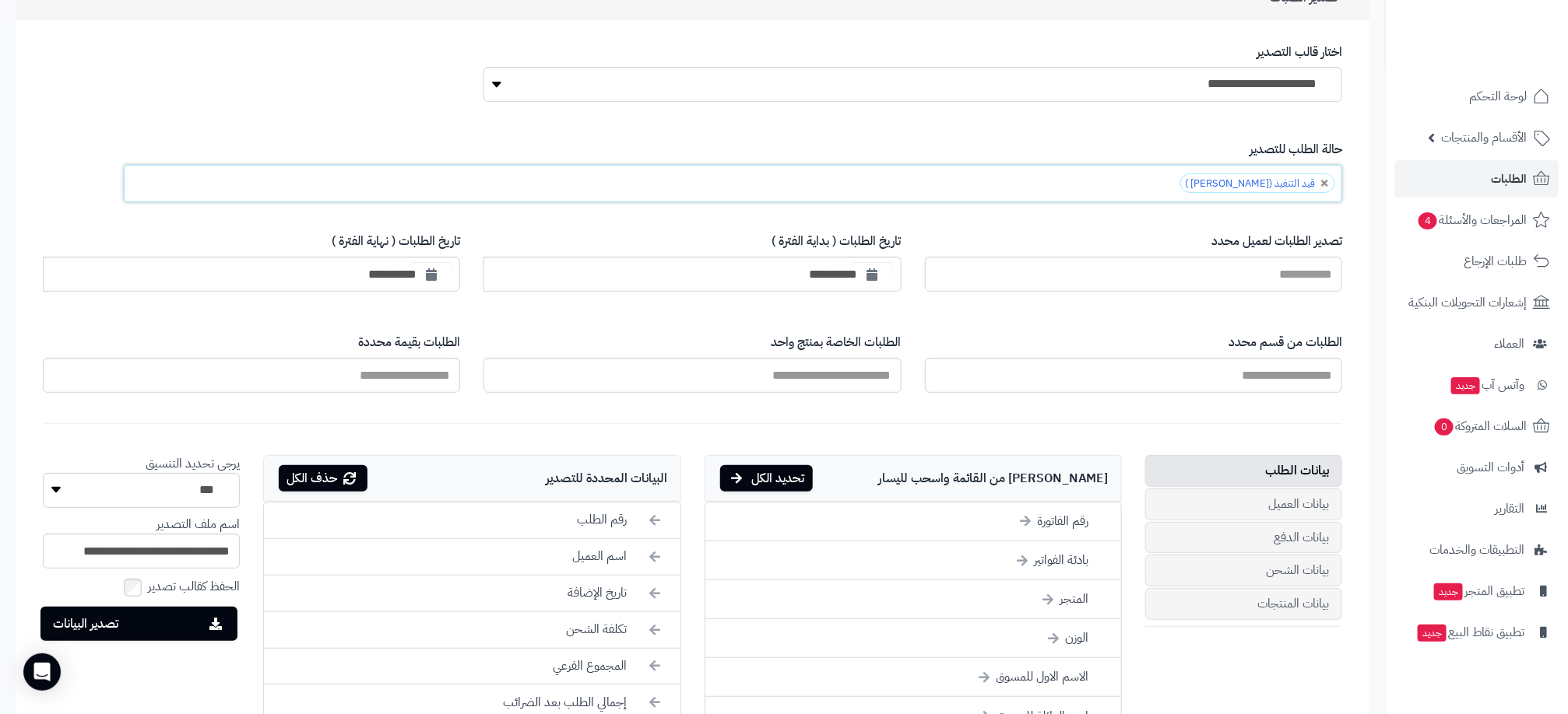
scroll to position [467, 0]
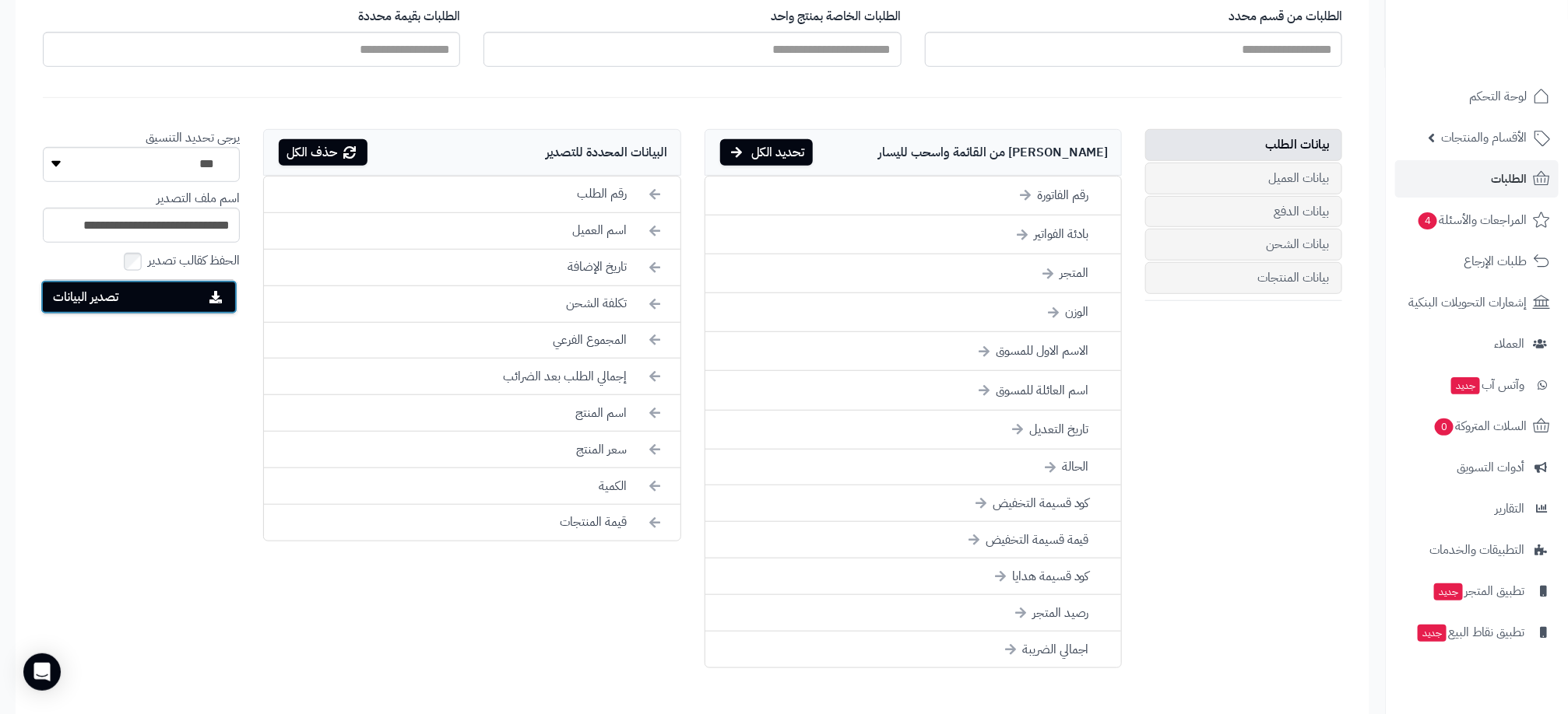
click at [186, 305] on button "تصدير البيانات" at bounding box center [139, 297] width 197 height 34
